Goal: Check status: Check status

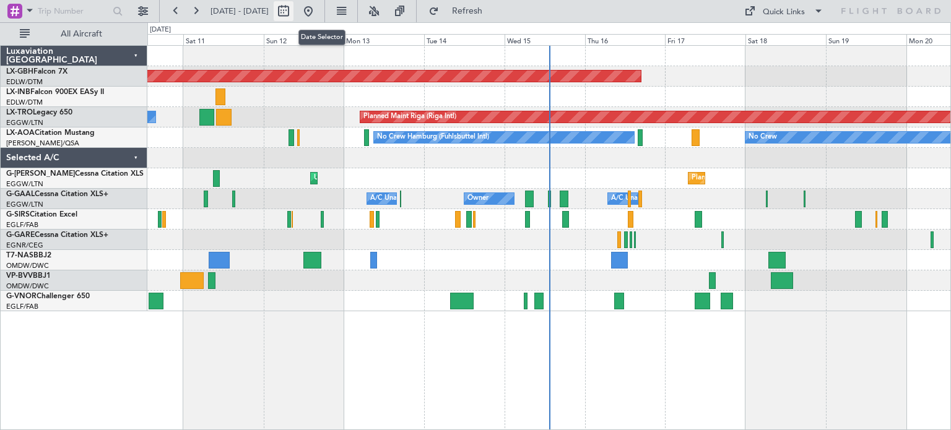
click at [294, 9] on button at bounding box center [284, 11] width 20 height 20
select select "10"
select select "2025"
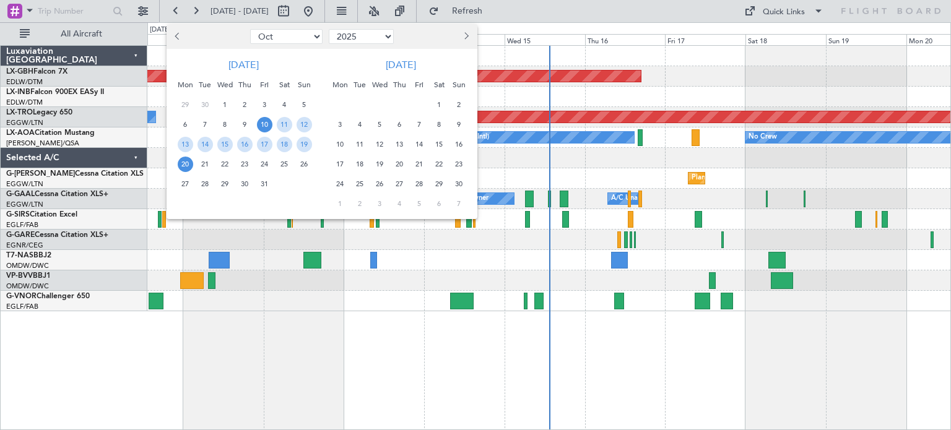
click at [315, 39] on select "Jan Feb Mar Apr May Jun [DATE] Aug Sep Oct Nov Dec" at bounding box center [286, 36] width 72 height 15
select select "1"
click at [250, 29] on select "Jan Feb Mar Apr May Jun [DATE] Aug Sep Oct Nov Dec" at bounding box center [286, 36] width 72 height 15
click at [218, 124] on span "8" at bounding box center [224, 124] width 15 height 15
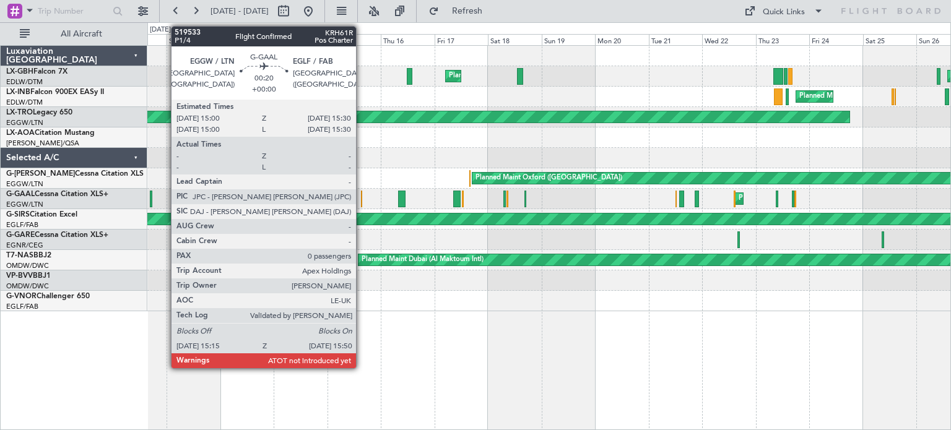
click at [362, 199] on div at bounding box center [362, 199] width 2 height 17
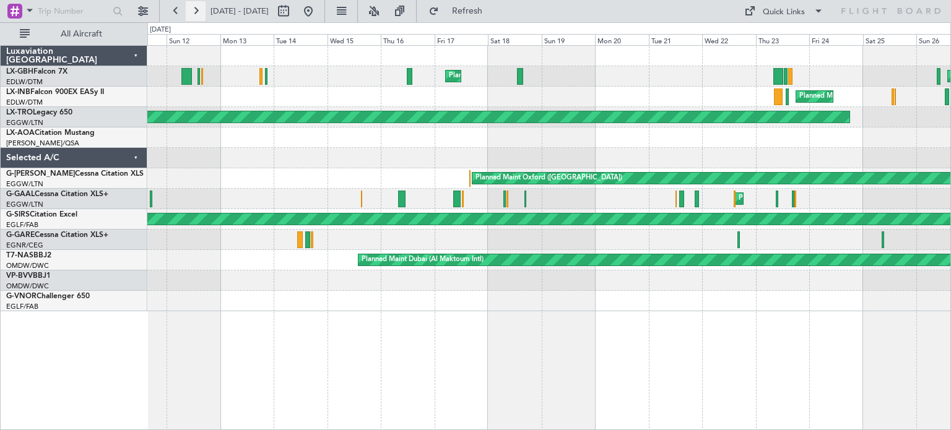
click at [198, 7] on button at bounding box center [196, 11] width 20 height 20
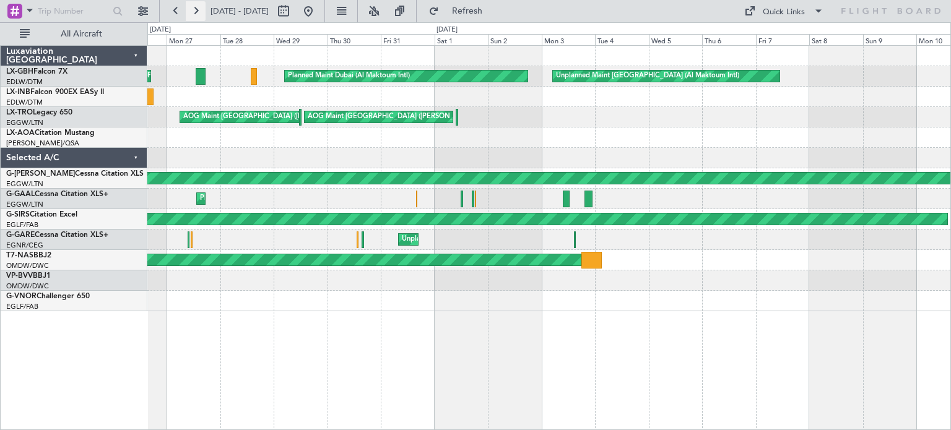
click at [198, 7] on button at bounding box center [196, 11] width 20 height 20
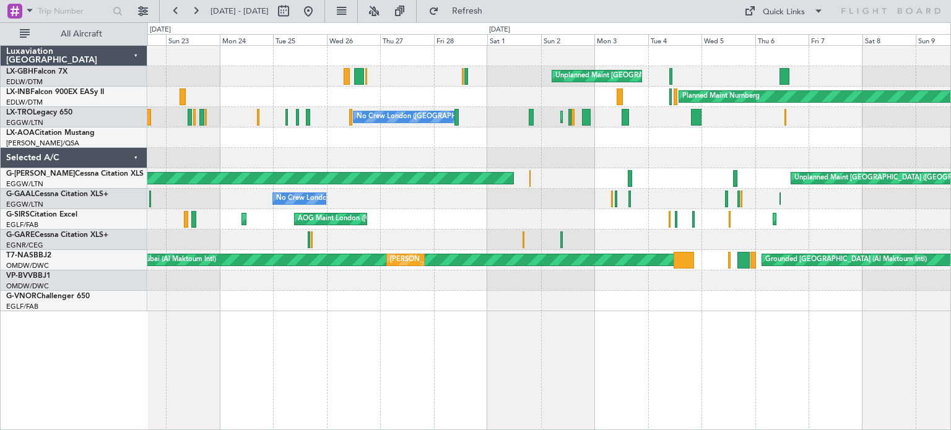
click at [206, 302] on div "Unplanned Maint [GEOGRAPHIC_DATA] ([GEOGRAPHIC_DATA]) Planned Maint Nurnberg No…" at bounding box center [548, 179] width 803 height 266
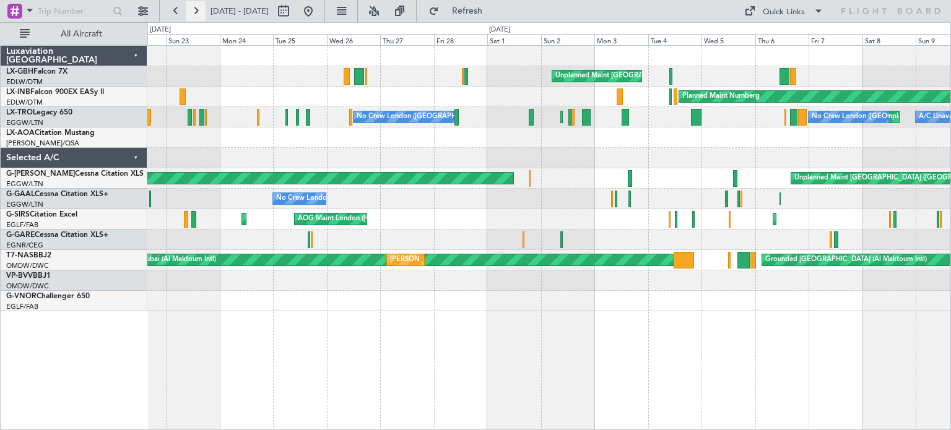
click at [195, 9] on button at bounding box center [196, 11] width 20 height 20
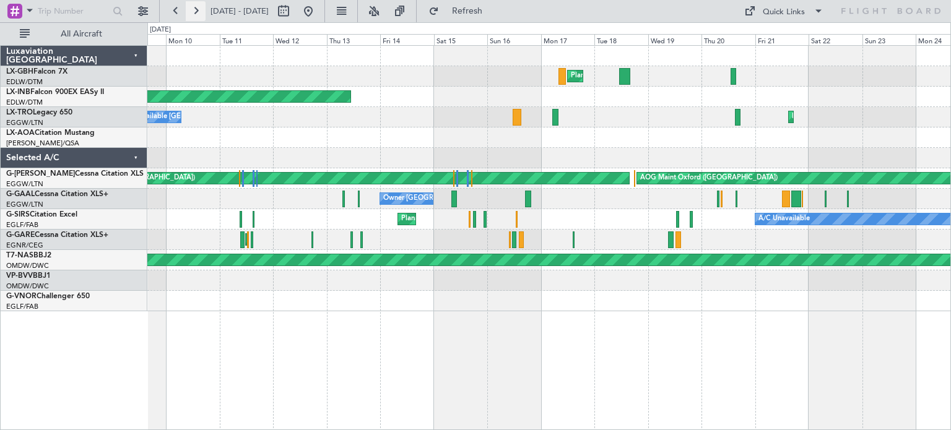
click at [198, 11] on button at bounding box center [196, 11] width 20 height 20
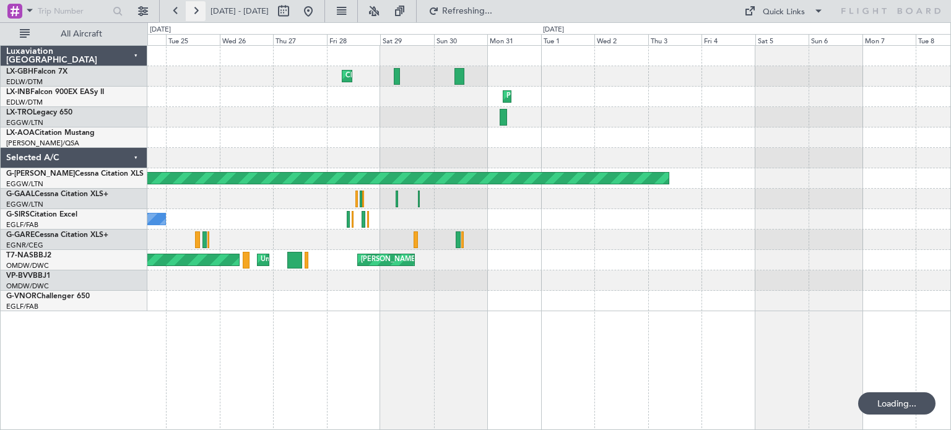
click at [198, 11] on button at bounding box center [196, 11] width 20 height 20
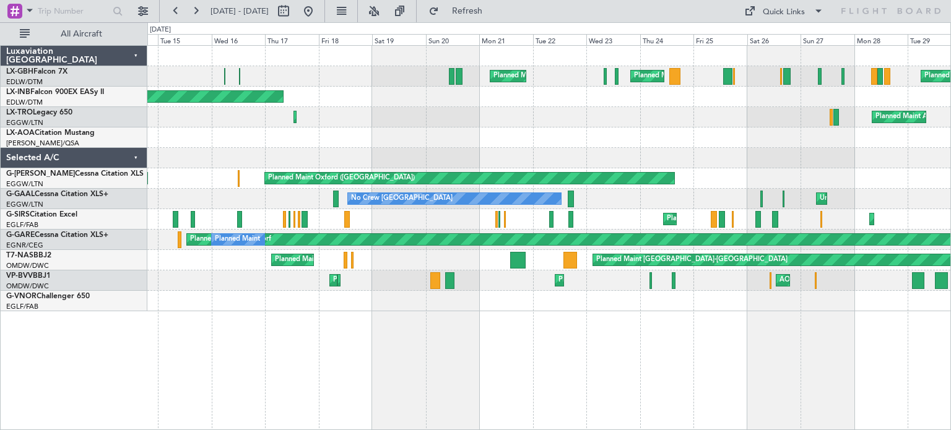
click at [166, 148] on div at bounding box center [548, 158] width 803 height 20
